Goal: Transaction & Acquisition: Purchase product/service

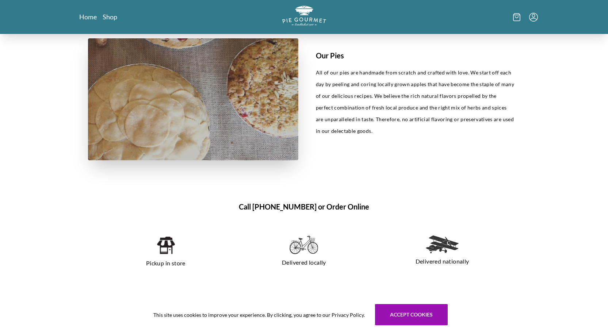
scroll to position [399, 0]
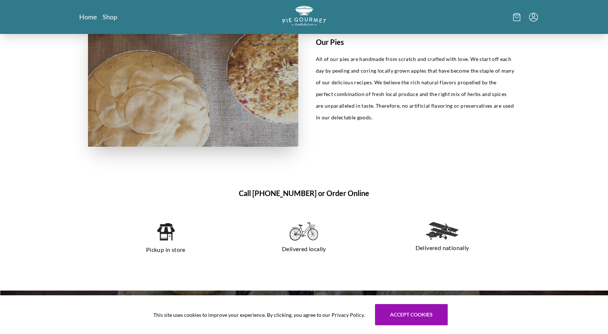
click at [167, 227] on img at bounding box center [165, 232] width 19 height 20
click at [426, 313] on button "Accept cookies" at bounding box center [411, 314] width 73 height 21
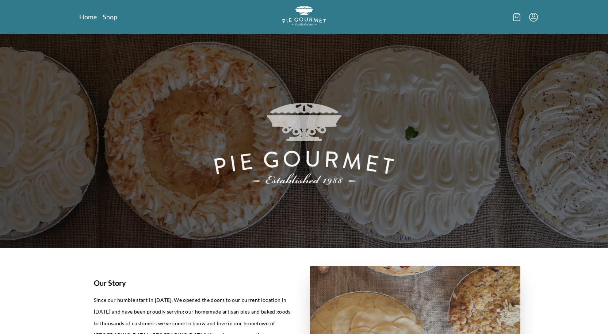
scroll to position [0, 0]
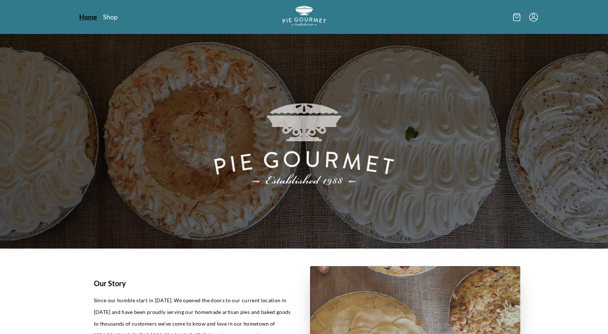
click at [86, 17] on link "Home" at bounding box center [88, 16] width 18 height 9
click at [98, 18] on nav "Home Shop" at bounding box center [152, 16] width 147 height 9
click at [104, 18] on link "Shop" at bounding box center [110, 16] width 15 height 9
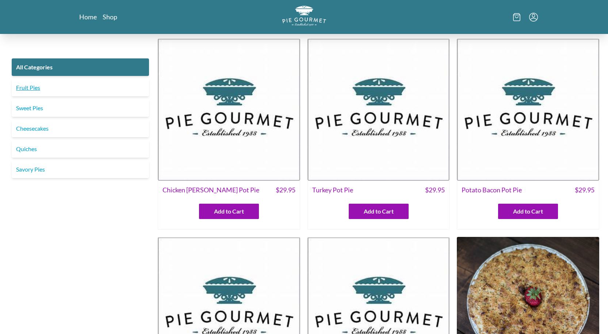
click at [31, 83] on link "Fruit Pies" at bounding box center [80, 88] width 137 height 18
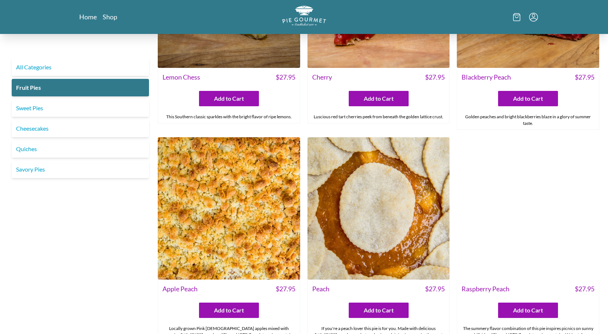
scroll to position [385, 0]
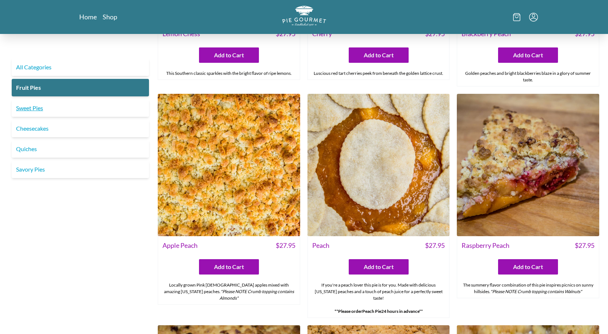
click at [39, 109] on link "Sweet Pies" at bounding box center [80, 108] width 137 height 18
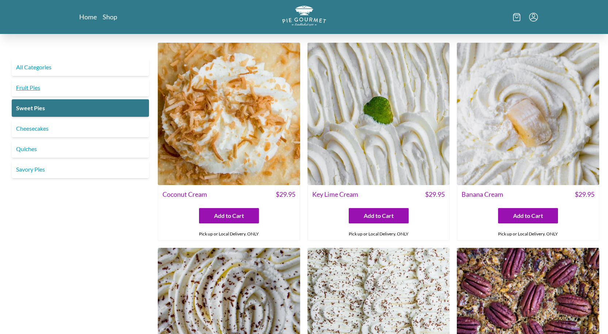
click at [30, 85] on link "Fruit Pies" at bounding box center [80, 88] width 137 height 18
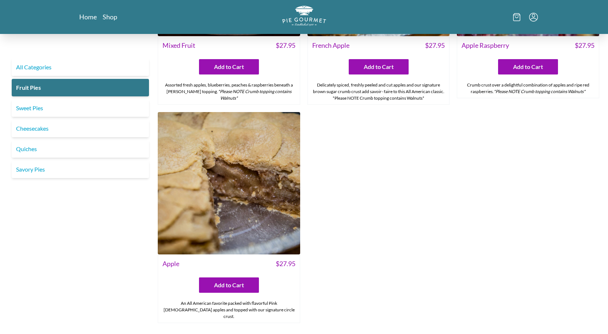
scroll to position [816, 0]
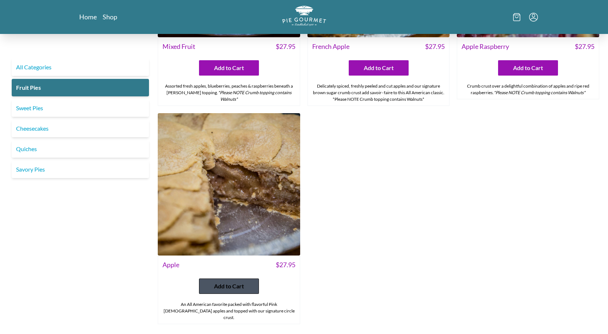
click at [227, 282] on span "Add to Cart" at bounding box center [229, 286] width 30 height 9
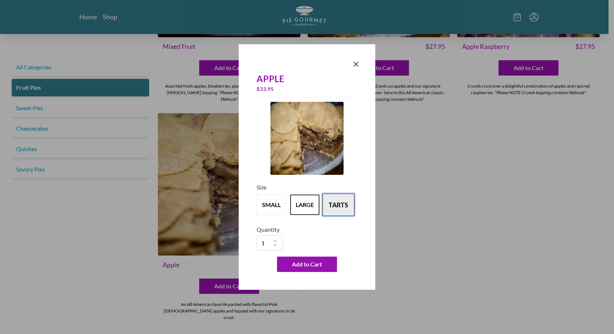
click at [341, 204] on button "tarts" at bounding box center [338, 205] width 32 height 23
click at [275, 205] on button "small" at bounding box center [271, 205] width 32 height 23
click at [334, 202] on button "tarts" at bounding box center [338, 205] width 32 height 23
click at [355, 63] on icon "Close panel" at bounding box center [356, 64] width 4 height 4
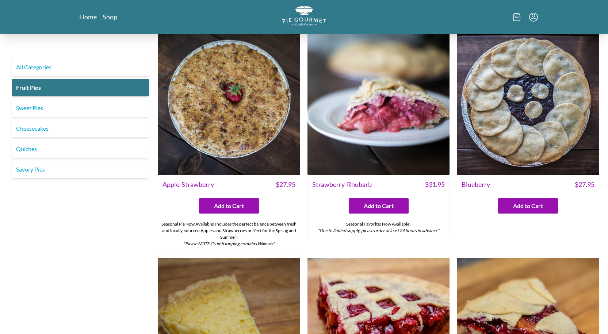
scroll to position [0, 0]
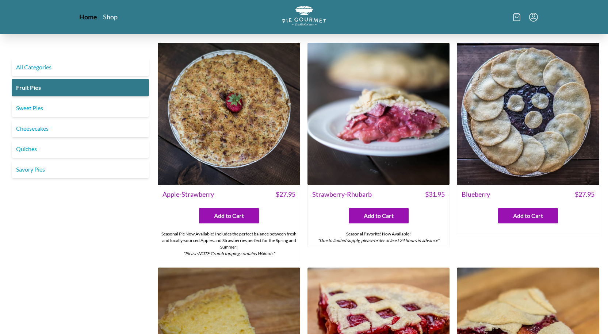
click at [89, 16] on link "Home" at bounding box center [88, 16] width 18 height 9
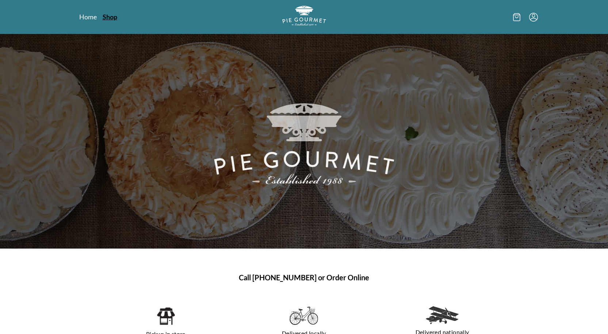
click at [106, 16] on link "Shop" at bounding box center [110, 16] width 15 height 9
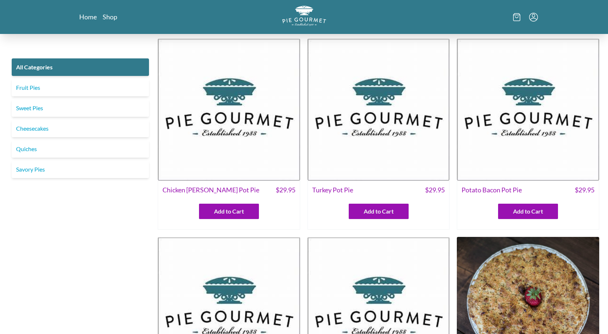
click at [515, 19] on icon at bounding box center [516, 17] width 7 height 8
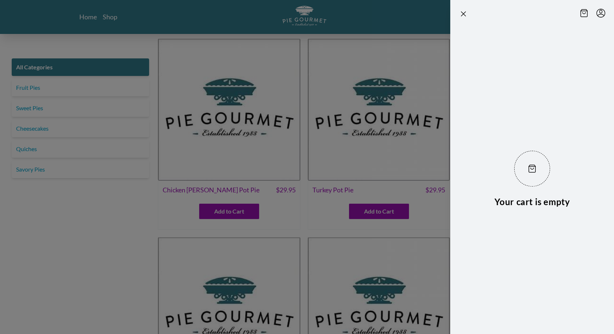
click at [432, 15] on section "Your cart is empty" at bounding box center [520, 167] width 187 height 334
click at [464, 14] on icon "Close panel" at bounding box center [463, 13] width 9 height 9
